Goal: Transaction & Acquisition: Purchase product/service

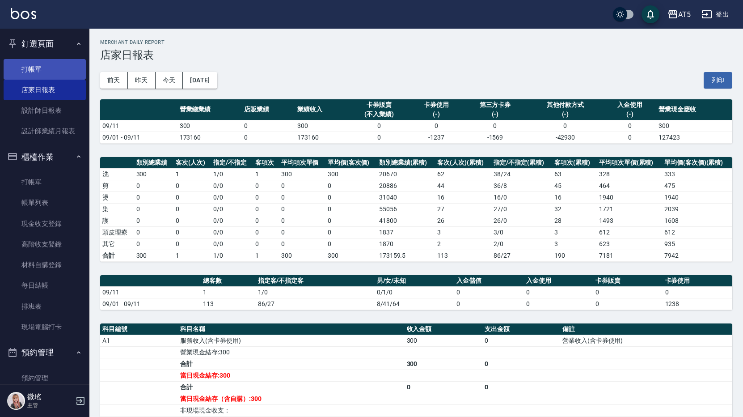
click at [35, 76] on link "打帳單" at bounding box center [45, 69] width 82 height 21
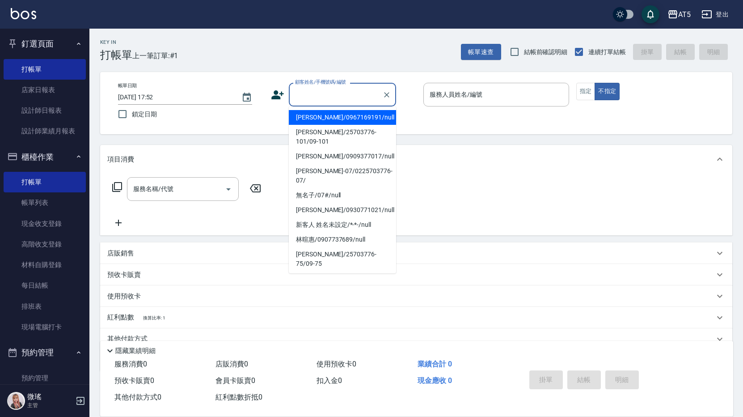
click at [312, 101] on input "顧客姓名/手機號碼/編號" at bounding box center [336, 95] width 86 height 16
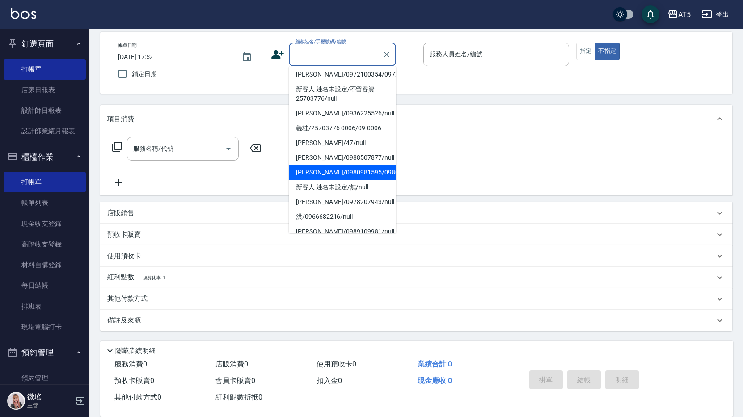
scroll to position [30, 0]
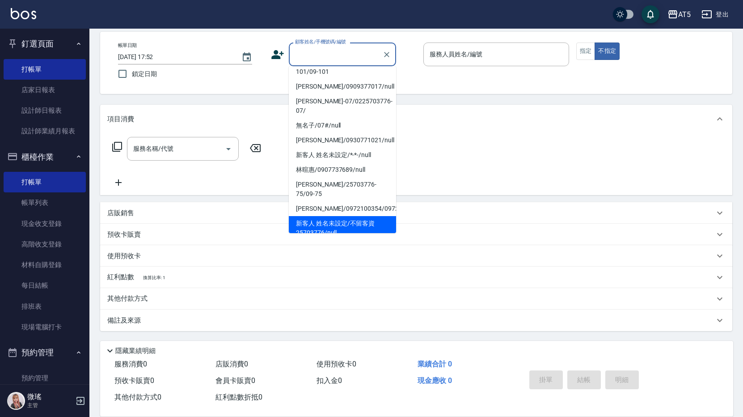
click at [359, 216] on li "新客人 姓名未設定/不留客資25703776/null" at bounding box center [342, 228] width 107 height 24
type input "新客人 姓名未設定/不留客資25703776/null"
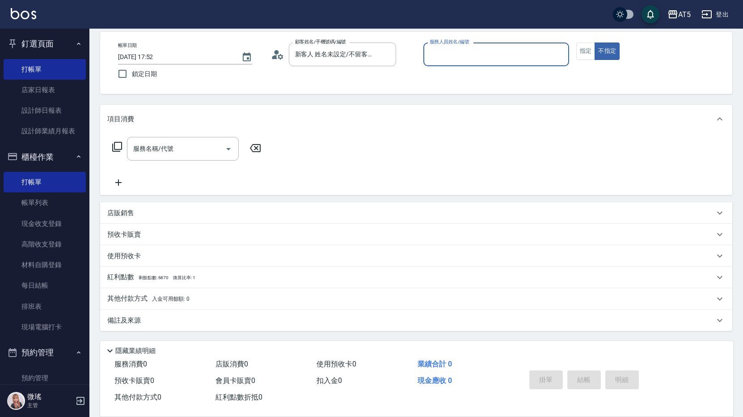
click at [502, 59] on input "服務人員姓名/編號" at bounding box center [496, 54] width 138 height 16
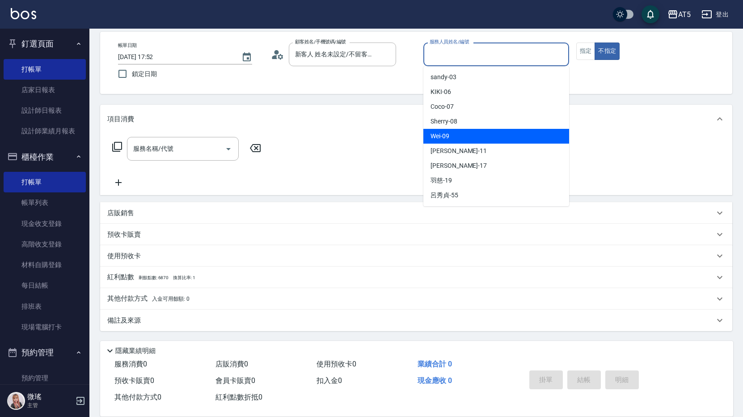
drag, startPoint x: 468, startPoint y: 139, endPoint x: 291, endPoint y: 119, distance: 177.2
click at [460, 139] on div "Wei -09" at bounding box center [496, 136] width 146 height 15
type input "Wei-09"
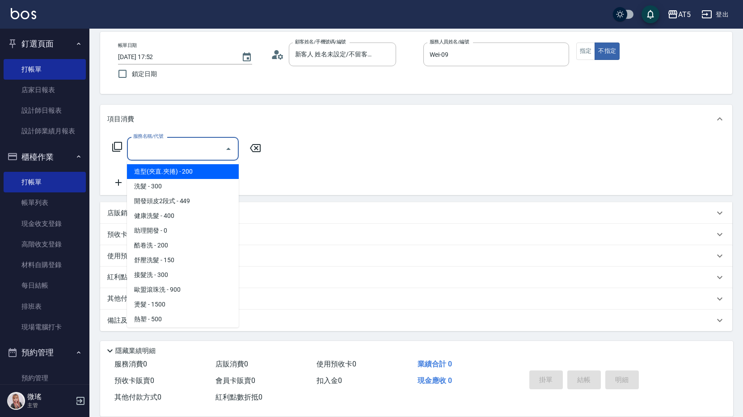
click at [182, 149] on input "服務名稱/代號" at bounding box center [176, 149] width 90 height 16
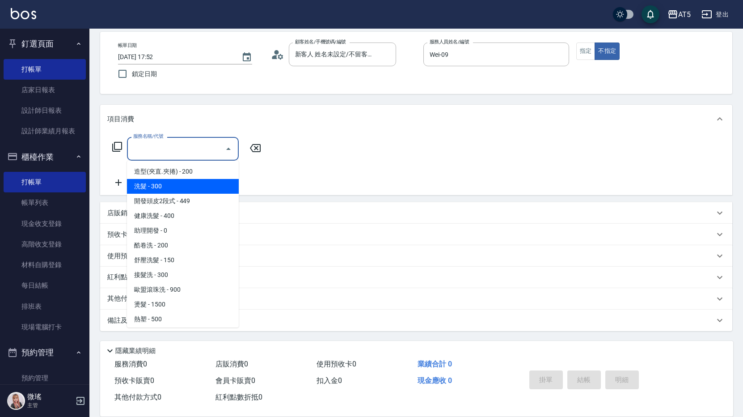
click at [180, 180] on span "洗髮 - 300" at bounding box center [183, 186] width 112 height 15
type input "洗髮(201)"
type input "30"
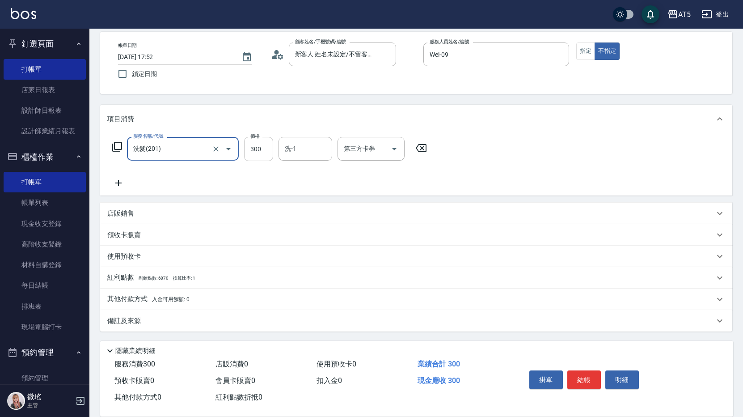
click at [265, 145] on input "300" at bounding box center [258, 149] width 29 height 24
type input "4"
type input "0"
type input "400"
type input "40"
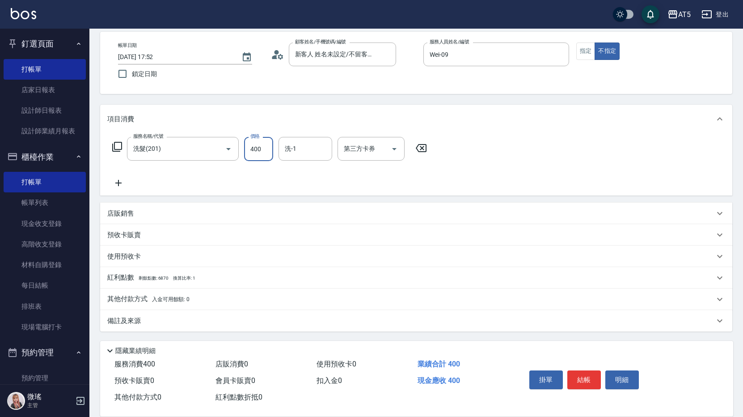
type input "400"
click at [557, 136] on div "服務名稱/代號 洗髮(201) 服務名稱/代號 價格 400 價格 洗-1 洗-1 第三方卡券 第三方卡券" at bounding box center [416, 164] width 632 height 62
click at [589, 377] on button "結帳" at bounding box center [584, 379] width 34 height 19
type input "0"
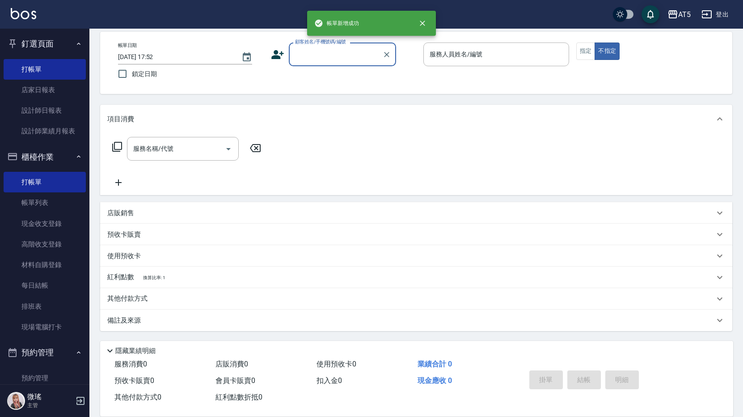
scroll to position [0, 0]
click at [313, 64] on div "顧客姓名/手機號碼/編號" at bounding box center [342, 54] width 107 height 24
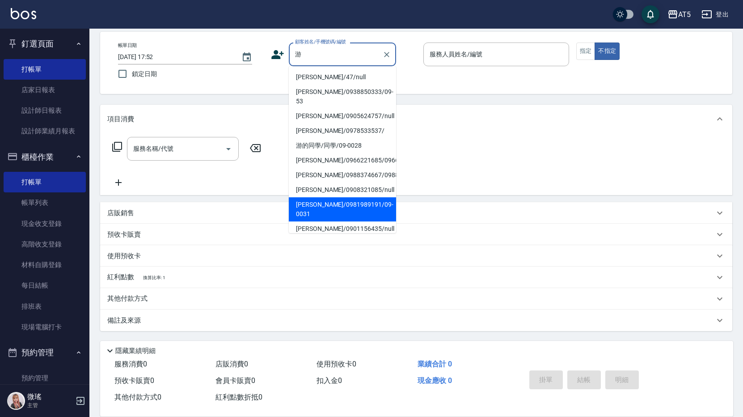
click at [337, 212] on li "[PERSON_NAME]/0981989191/09-0031" at bounding box center [342, 209] width 107 height 24
type input "[PERSON_NAME]/0981989191/09-0031"
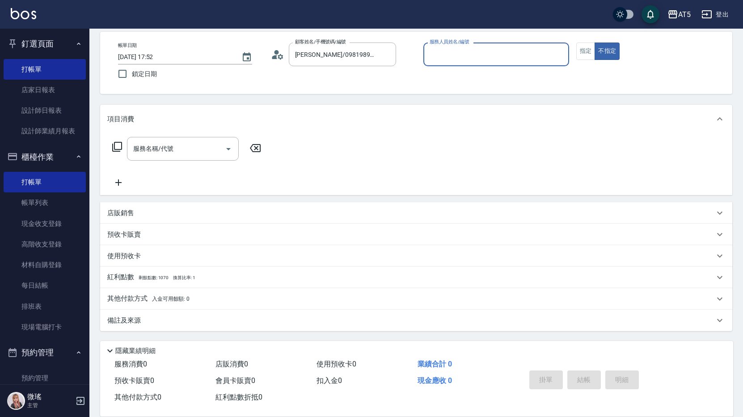
click at [471, 62] on input "服務人員姓名/編號" at bounding box center [496, 54] width 138 height 16
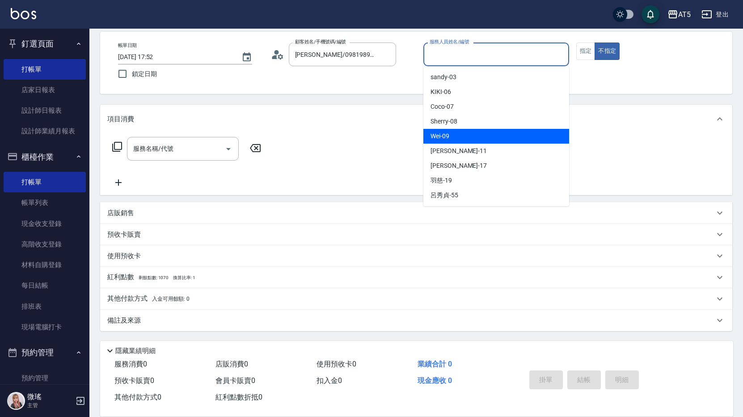
click at [437, 139] on span "Wei -09" at bounding box center [440, 135] width 19 height 9
type input "Wei-09"
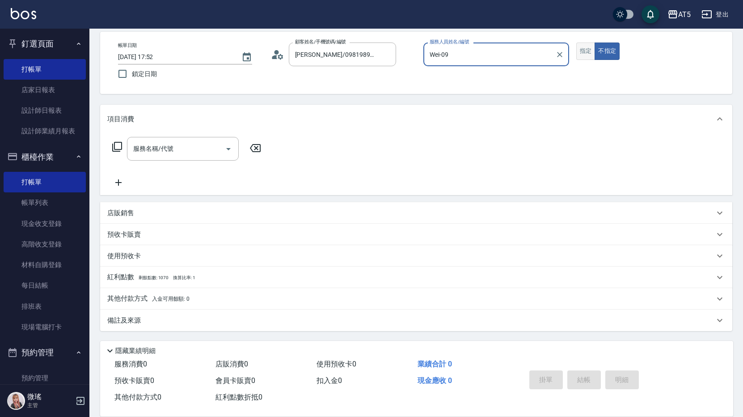
click at [583, 51] on button "指定" at bounding box center [585, 50] width 19 height 17
click at [166, 152] on input "服務名稱/代號" at bounding box center [176, 149] width 90 height 16
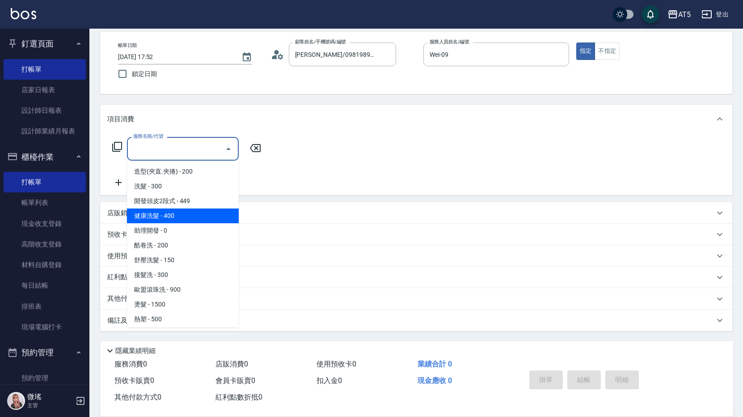
scroll to position [89, 0]
click at [182, 221] on span "燙髮 - 1500" at bounding box center [183, 214] width 112 height 15
type input "燙髮(301)"
type input "150"
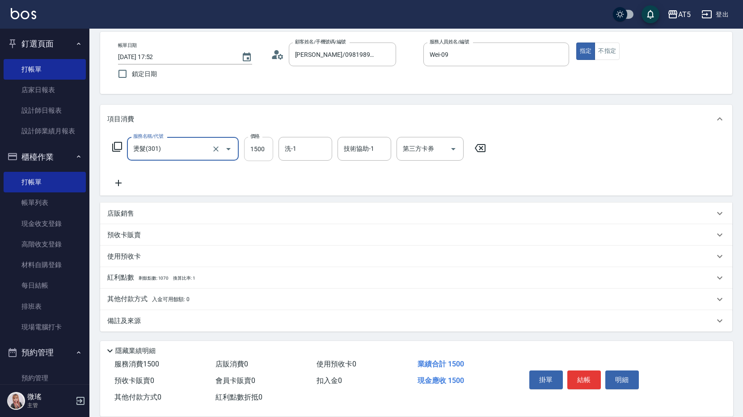
click at [260, 152] on input "1500" at bounding box center [258, 149] width 29 height 24
type input "2"
type input "0"
type input "200"
type input "20"
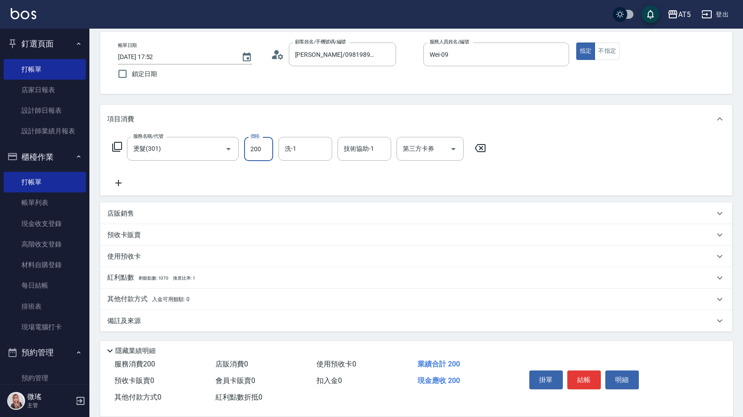
type input "2000"
type input "200"
type input "2000"
click at [127, 325] on p "備註及來源" at bounding box center [124, 320] width 34 height 9
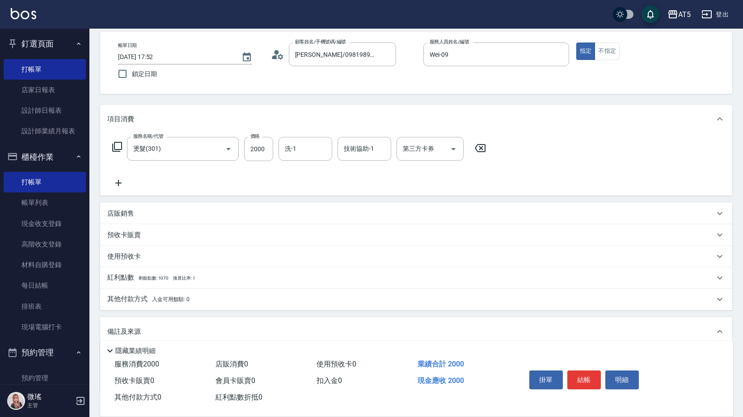
scroll to position [101, 0]
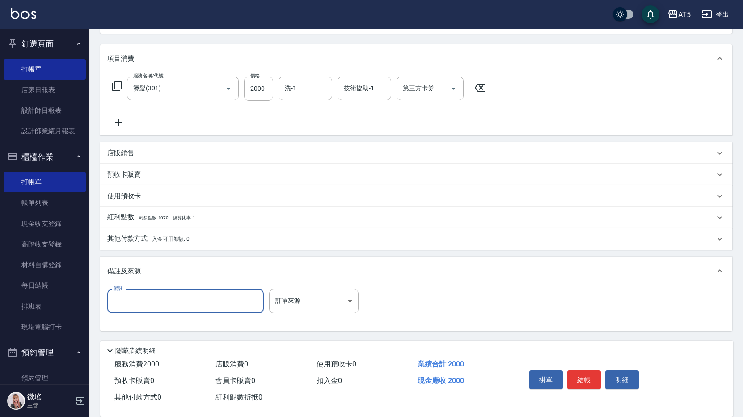
click at [124, 300] on input "備註" at bounding box center [185, 301] width 156 height 24
type input "男"
click at [588, 380] on button "結帳" at bounding box center [584, 379] width 34 height 19
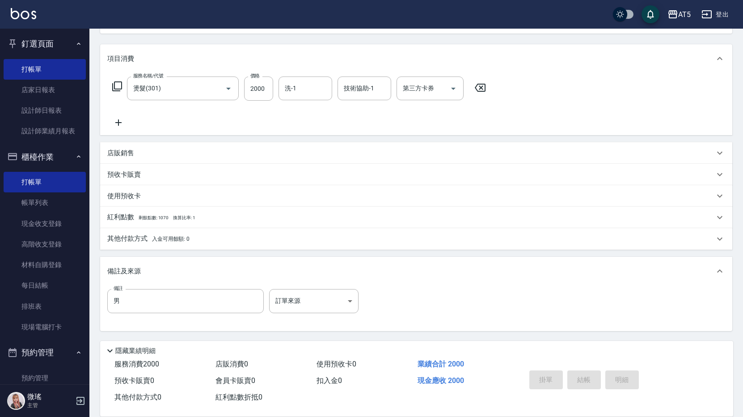
type input "[DATE] 17:53"
type input "0"
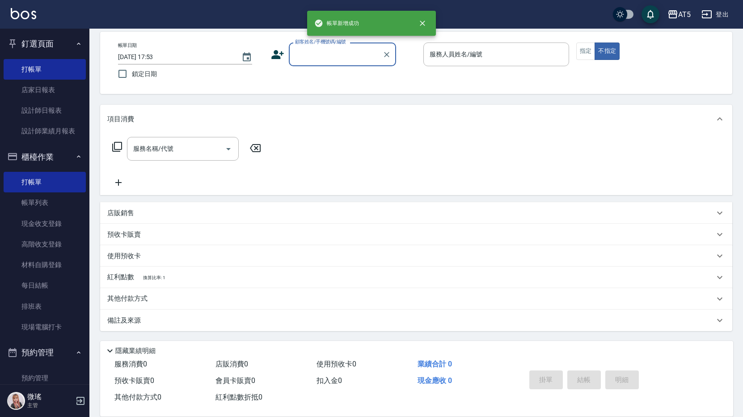
scroll to position [40, 0]
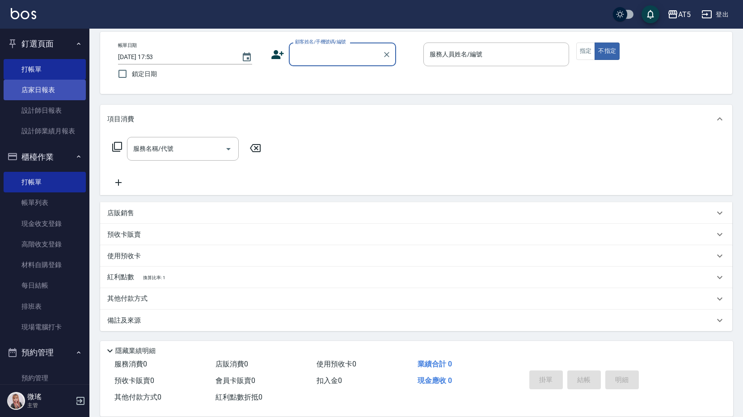
click at [36, 90] on link "店家日報表" at bounding box center [45, 90] width 82 height 21
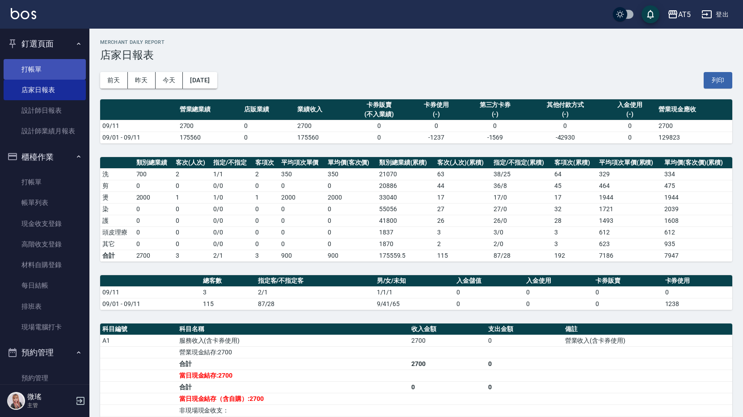
click at [23, 69] on link "打帳單" at bounding box center [45, 69] width 82 height 21
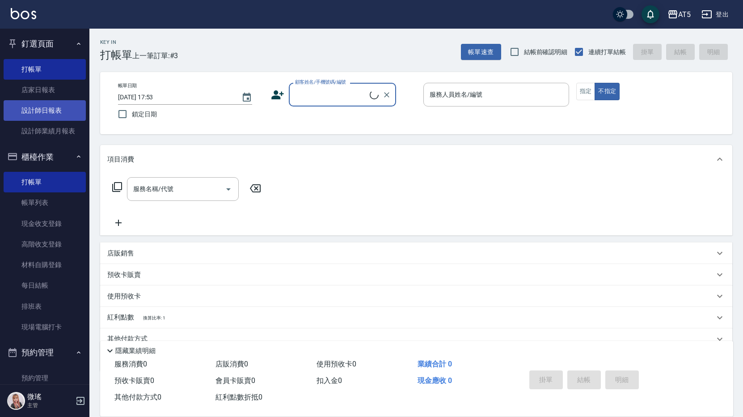
click at [48, 111] on link "設計師日報表" at bounding box center [45, 110] width 82 height 21
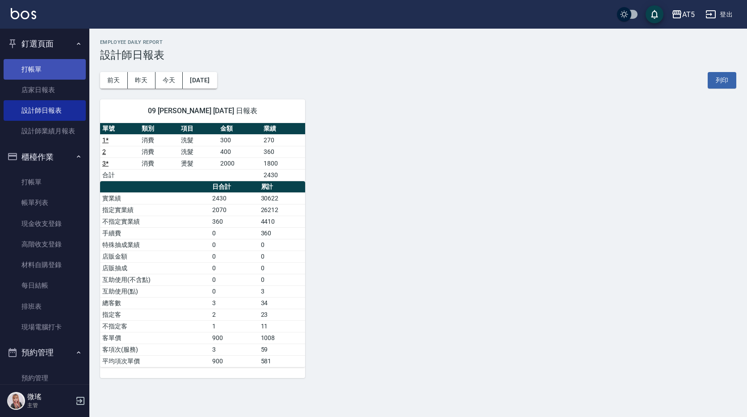
click at [25, 69] on link "打帳單" at bounding box center [45, 69] width 82 height 21
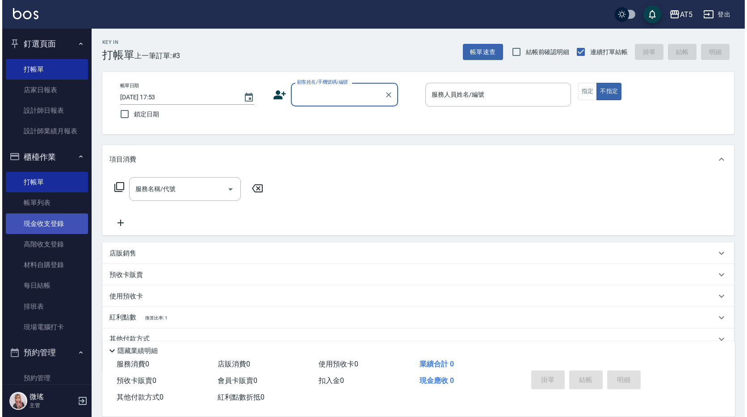
scroll to position [89, 0]
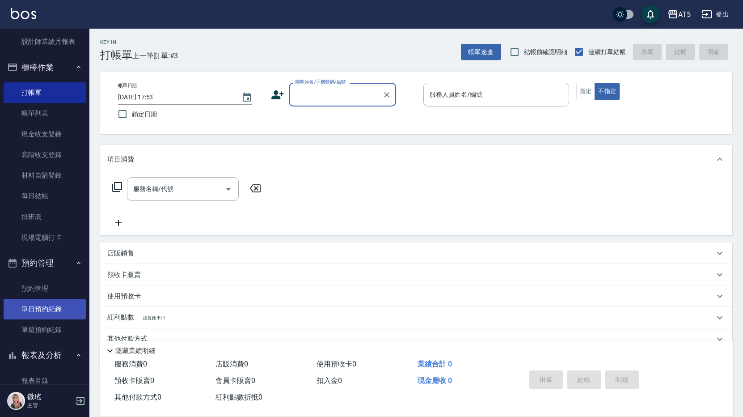
click at [47, 316] on link "單日預約紀錄" at bounding box center [45, 309] width 82 height 21
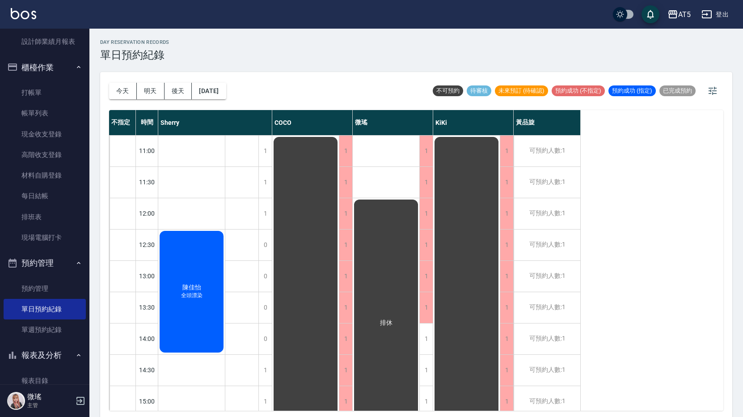
click at [204, 275] on div "[PERSON_NAME]頭漂染" at bounding box center [191, 291] width 67 height 124
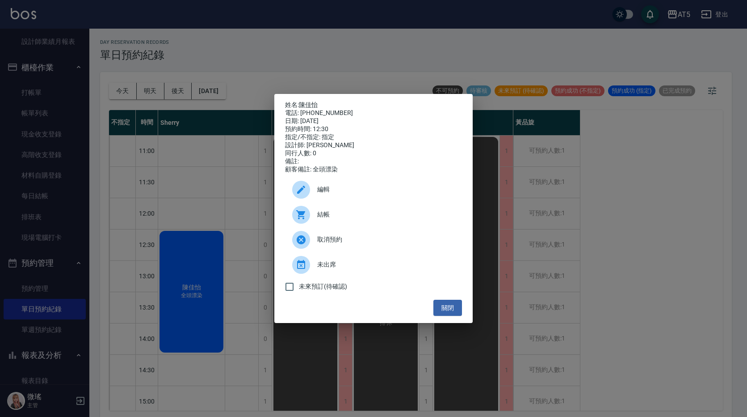
click at [342, 225] on div "結帳" at bounding box center [373, 214] width 177 height 25
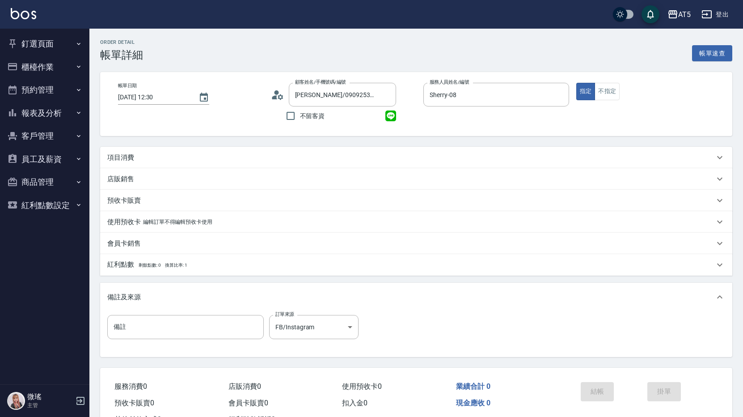
click at [312, 159] on div "項目消費" at bounding box center [410, 157] width 607 height 9
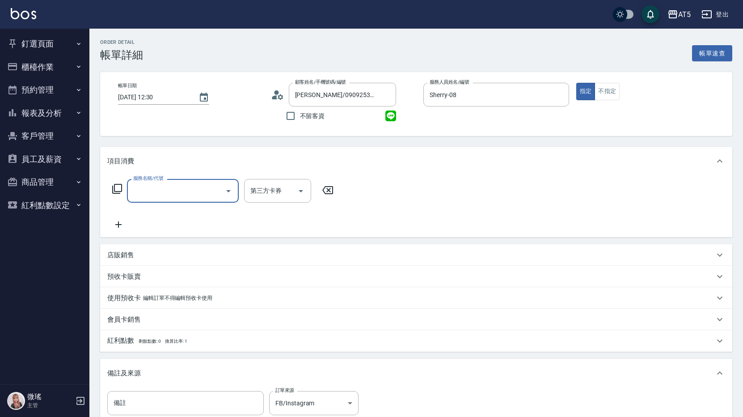
click at [205, 186] on input "服務名稱/代號" at bounding box center [176, 191] width 90 height 16
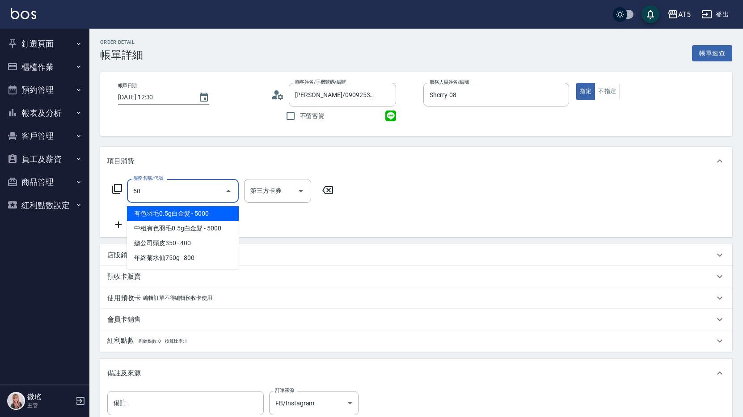
type input "501"
type input "100"
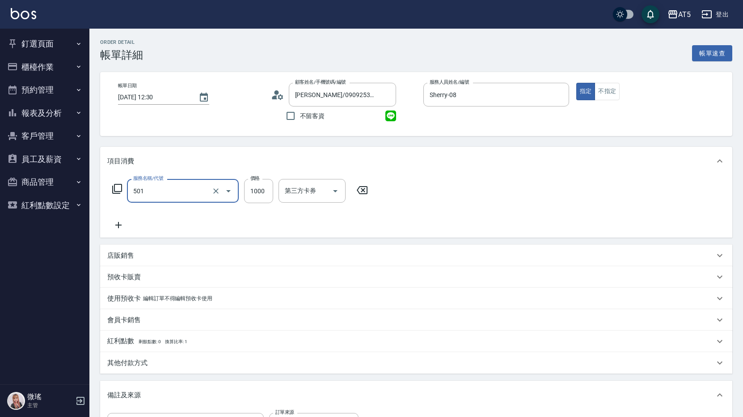
type input "染髮(501)"
type input "0"
type input "24"
type input "20"
type input "248"
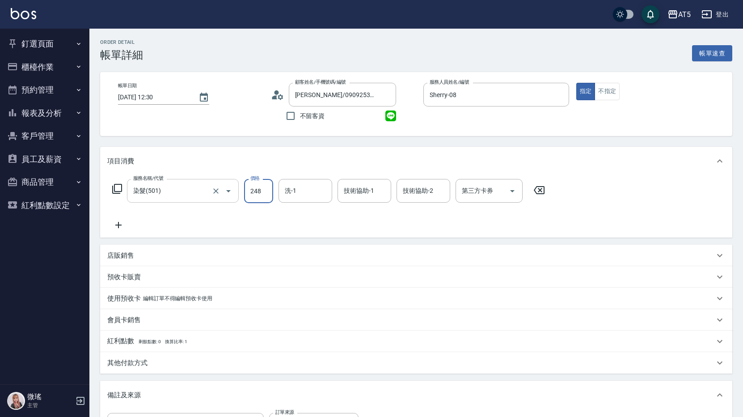
type input "240"
type input "2480"
type input "sandy-03"
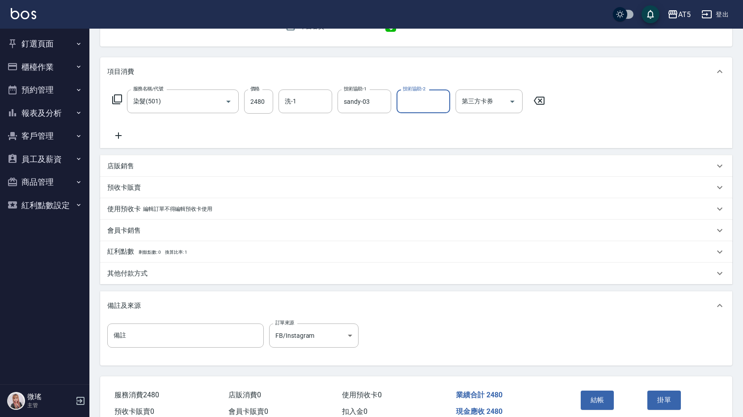
scroll to position [135, 0]
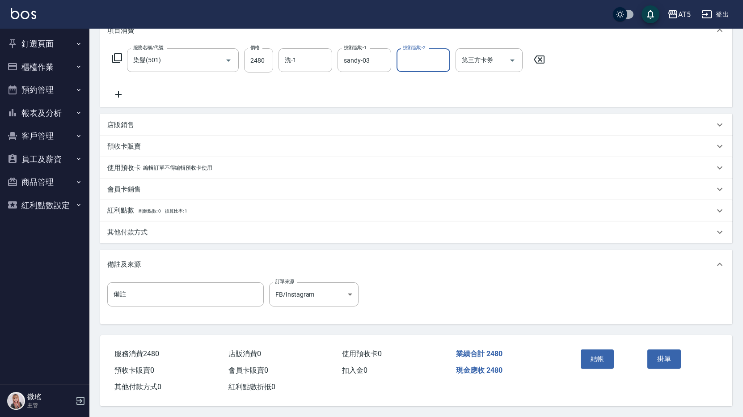
click at [190, 228] on div "其他付款方式" at bounding box center [410, 232] width 607 height 9
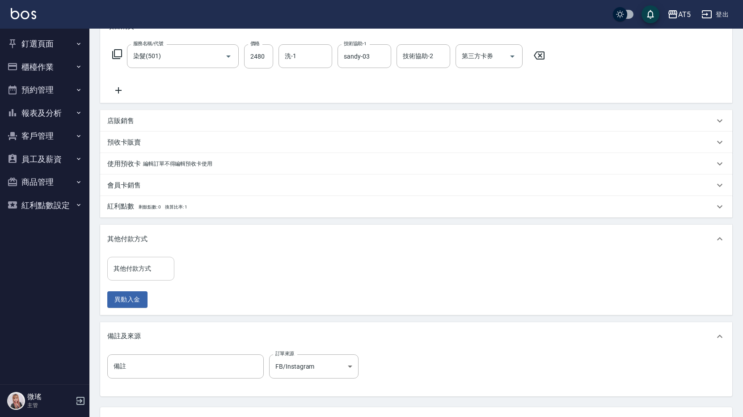
click at [148, 268] on input "其他付款方式" at bounding box center [140, 269] width 59 height 16
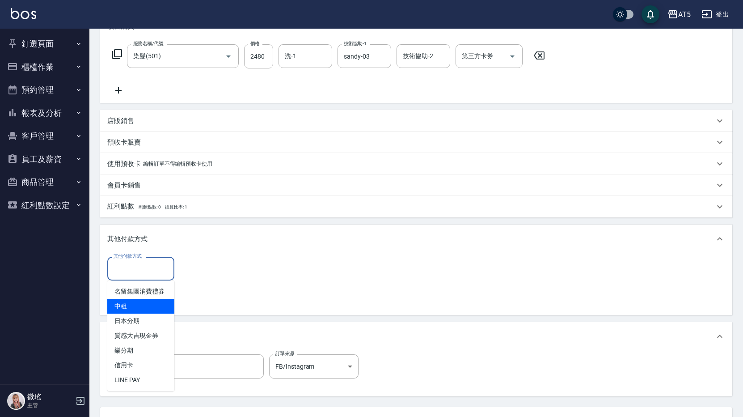
click at [144, 307] on span "中租" at bounding box center [140, 306] width 67 height 15
type input "中租"
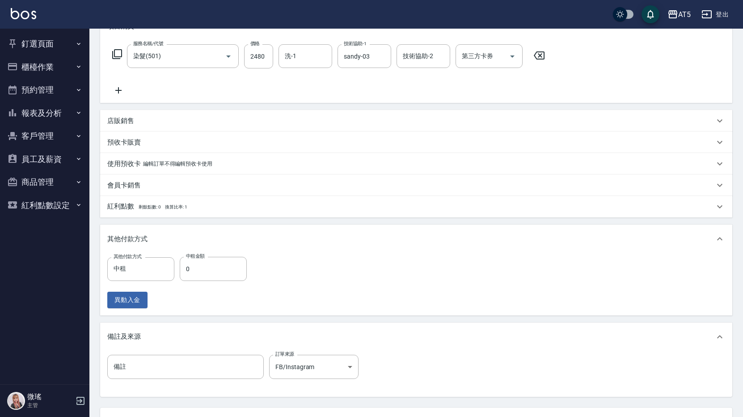
click at [224, 282] on div "其他付款方式 中租 其他付款方式 中租金額 0 中租金額 異動入金" at bounding box center [179, 282] width 145 height 51
click at [226, 279] on input "0" at bounding box center [213, 269] width 67 height 24
type input "248"
type input "0"
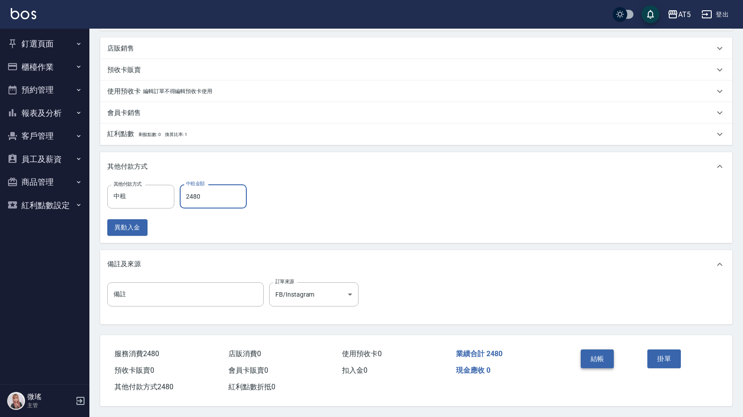
type input "2480"
click at [602, 346] on div "結帳" at bounding box center [610, 365] width 67 height 39
click at [601, 355] on button "結帳" at bounding box center [598, 358] width 34 height 19
